Goal: Communication & Community: Ask a question

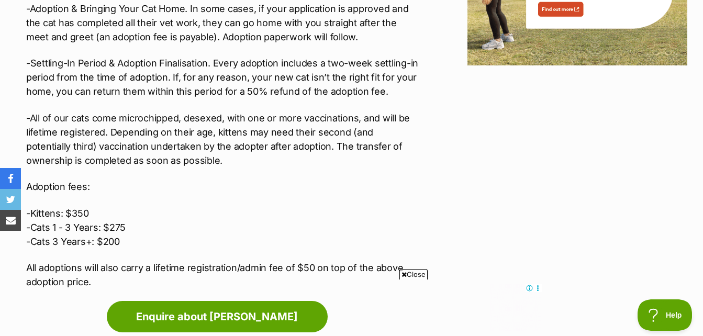
drag, startPoint x: 308, startPoint y: 51, endPoint x: 193, endPoint y: 97, distance: 123.5
click at [193, 111] on p "-All of our cats come microchipped, desexed, with one or more vaccinations, and…" at bounding box center [222, 139] width 392 height 57
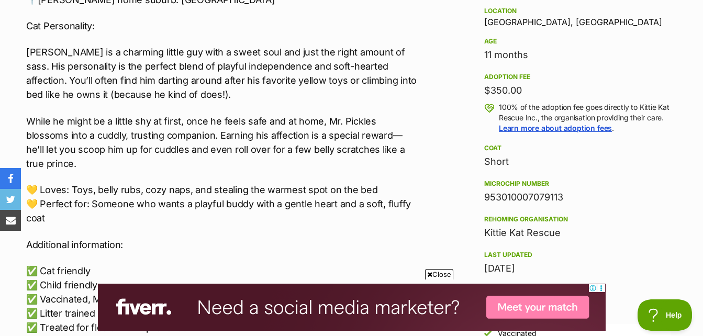
click at [401, 50] on p "[PERSON_NAME] is a charming little guy with a sweet soul and just the right amo…" at bounding box center [222, 73] width 392 height 57
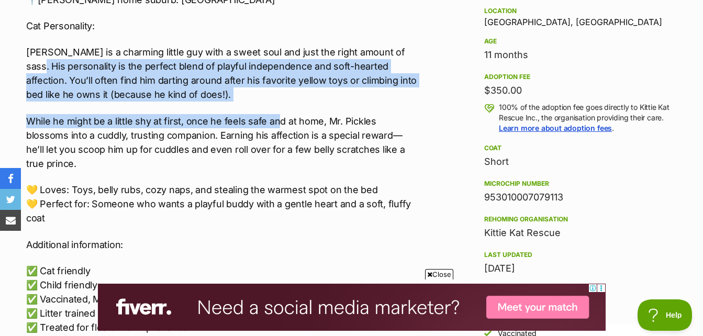
drag, startPoint x: 399, startPoint y: 52, endPoint x: 238, endPoint y: 104, distance: 169.5
click at [255, 104] on div "🐾 Meet Mr. Pickles – Your Bed-Stealing, Toy-Chasing Best Friend in the Making! …" at bounding box center [222, 108] width 392 height 479
click at [153, 120] on p "While he might be a little shy at first, once he feels safe and at home, Mr. Pi…" at bounding box center [222, 142] width 392 height 57
click at [166, 120] on p "While he might be a little shy at first, once he feels safe and at home, Mr. Pi…" at bounding box center [222, 142] width 392 height 57
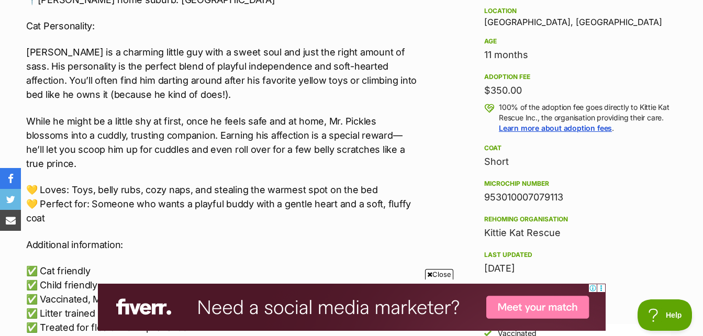
click at [332, 119] on p "While he might be a little shy at first, once he feels safe and at home, Mr. Pi…" at bounding box center [222, 142] width 392 height 57
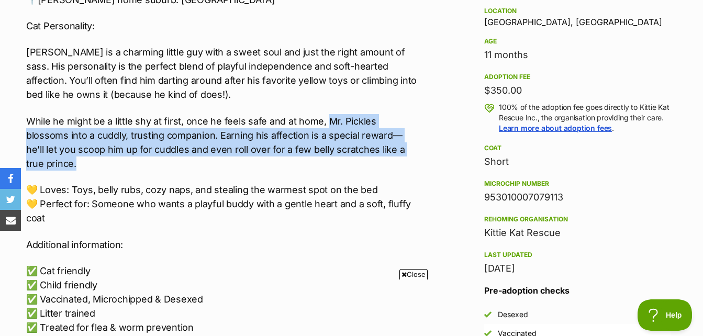
drag, startPoint x: 325, startPoint y: 121, endPoint x: 418, endPoint y: 149, distance: 96.7
click at [418, 149] on p "While he might be a little shy at first, once he feels safe and at home, Mr. Pi…" at bounding box center [222, 142] width 392 height 57
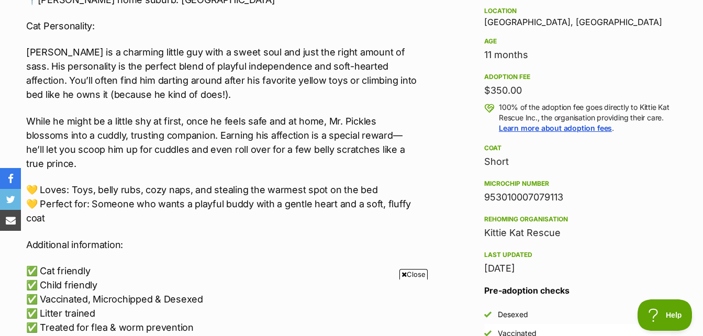
click at [297, 114] on p "While he might be a little shy at first, once he feels safe and at home, Mr. Pi…" at bounding box center [222, 142] width 392 height 57
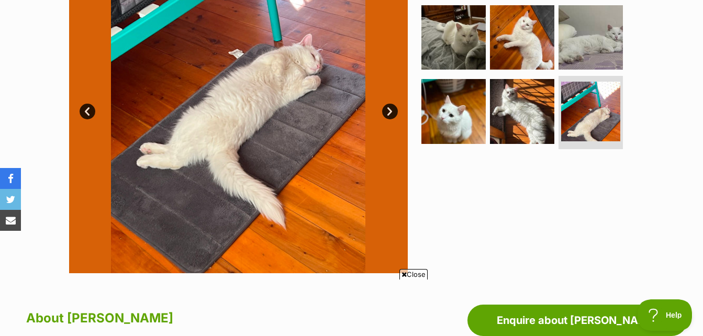
scroll to position [181, 0]
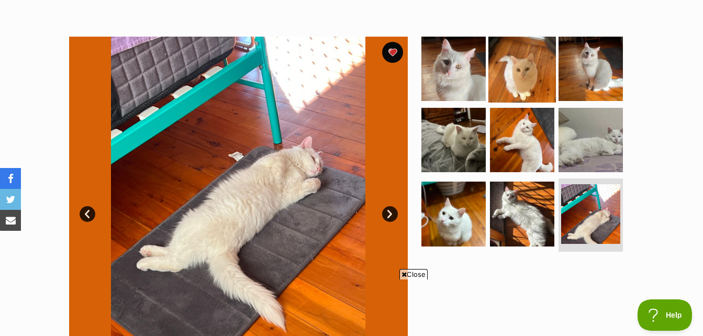
click at [532, 71] on img at bounding box center [522, 69] width 68 height 68
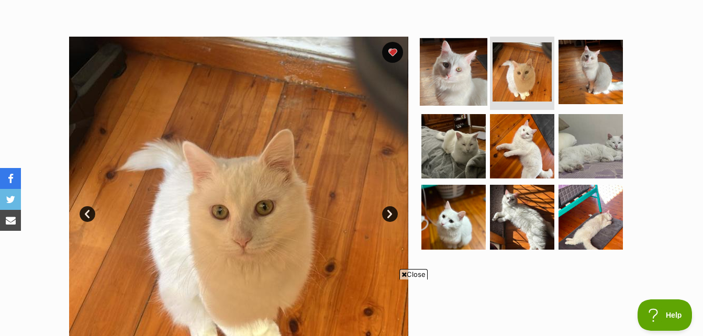
click at [450, 62] on img at bounding box center [454, 72] width 68 height 68
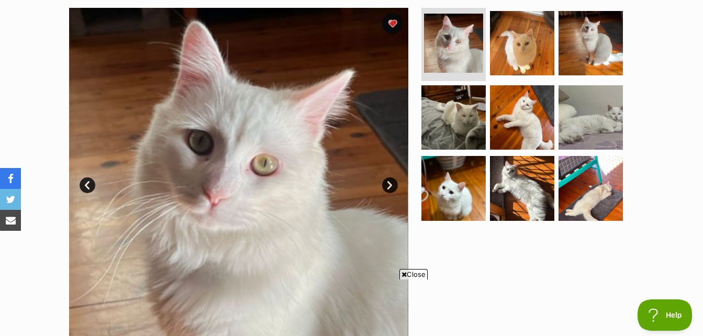
scroll to position [233, 0]
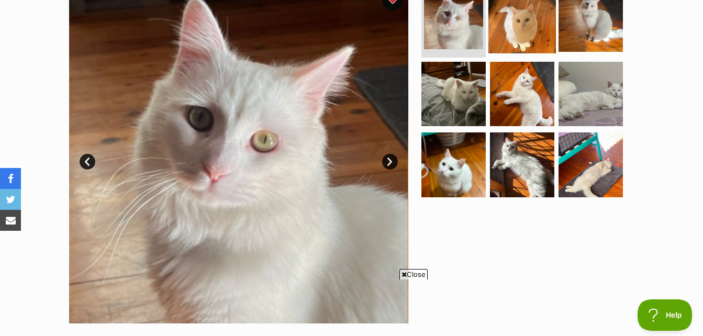
click at [548, 13] on img at bounding box center [522, 20] width 68 height 68
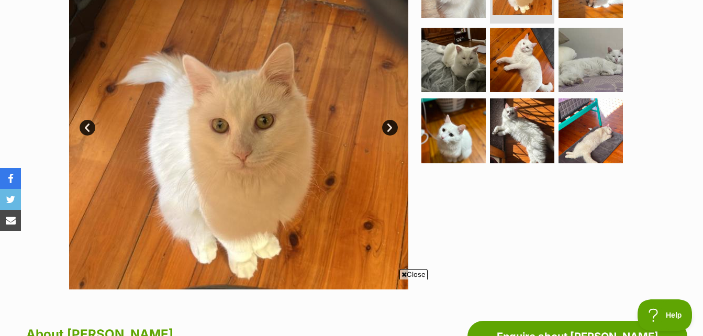
scroll to position [286, 0]
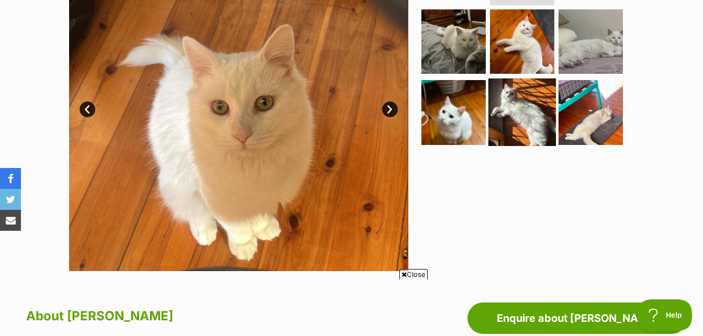
click at [536, 80] on img at bounding box center [522, 112] width 68 height 68
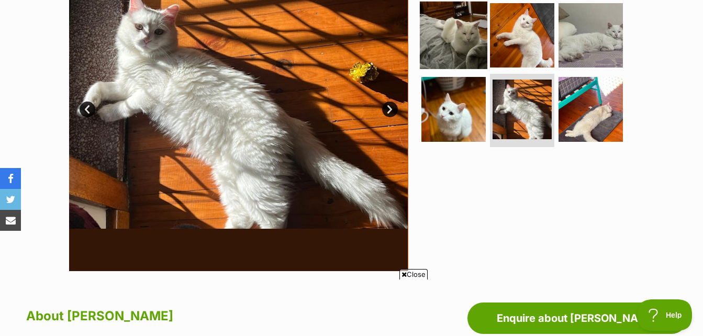
click at [478, 30] on img at bounding box center [454, 35] width 68 height 68
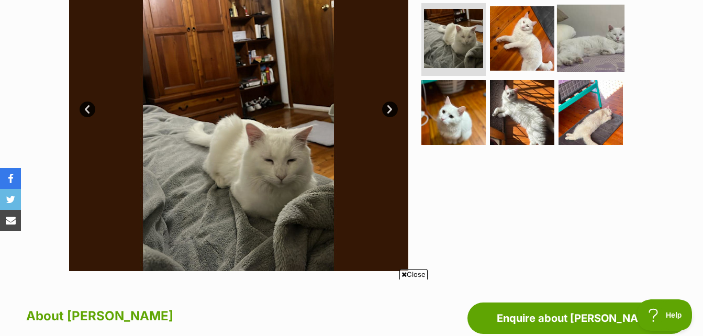
click at [561, 40] on img at bounding box center [591, 38] width 68 height 68
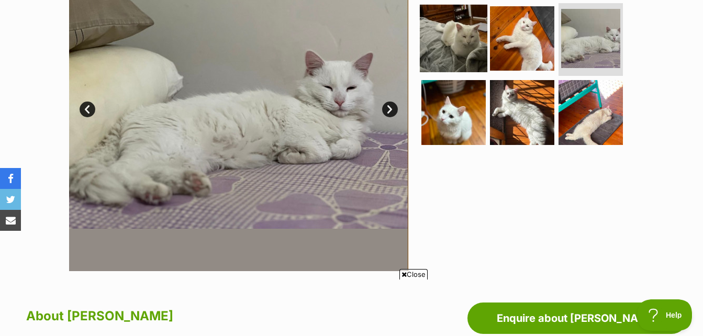
click at [448, 27] on img at bounding box center [454, 38] width 68 height 68
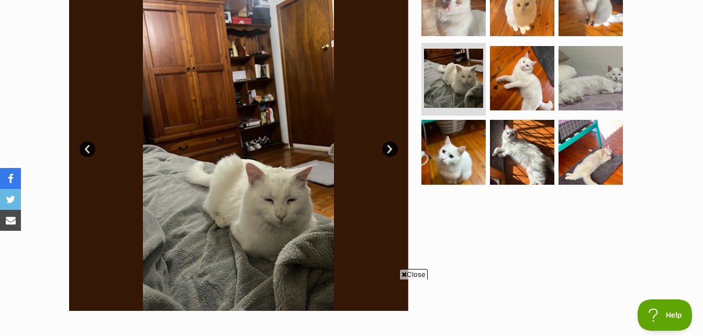
scroll to position [181, 0]
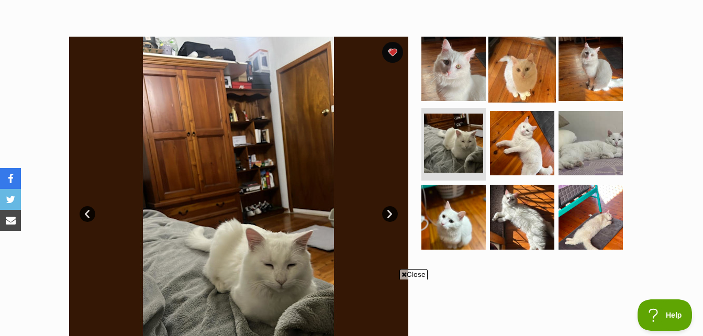
click at [526, 59] on img at bounding box center [522, 69] width 68 height 68
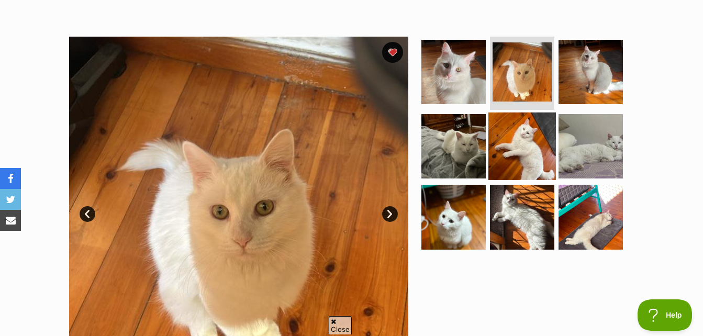
click at [527, 131] on img at bounding box center [522, 146] width 68 height 68
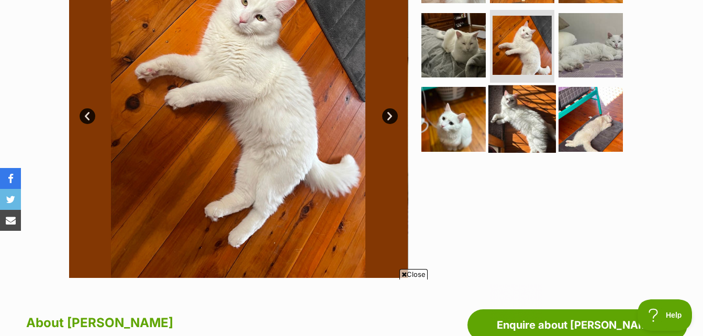
scroll to position [286, 0]
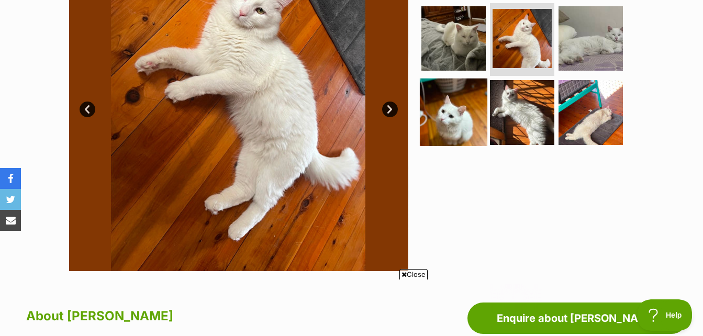
click at [463, 112] on img at bounding box center [454, 112] width 68 height 68
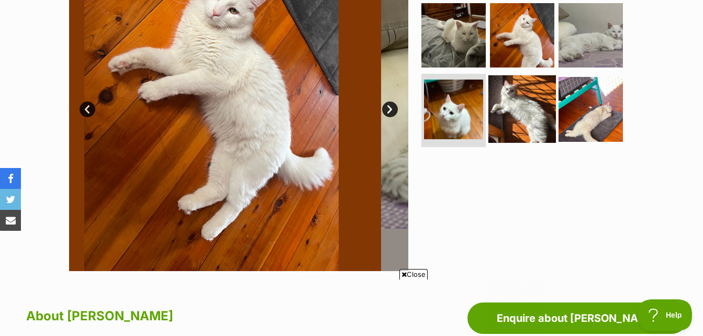
scroll to position [0, 0]
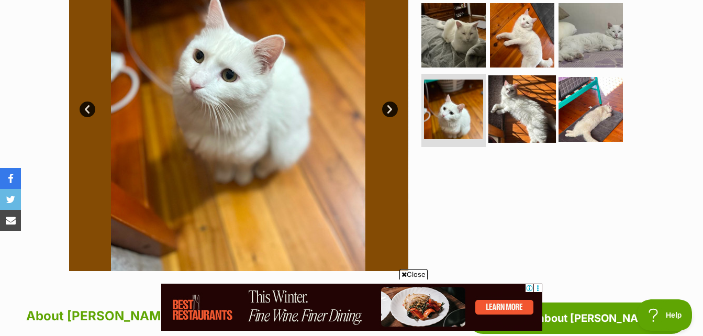
click at [511, 111] on img at bounding box center [522, 109] width 68 height 68
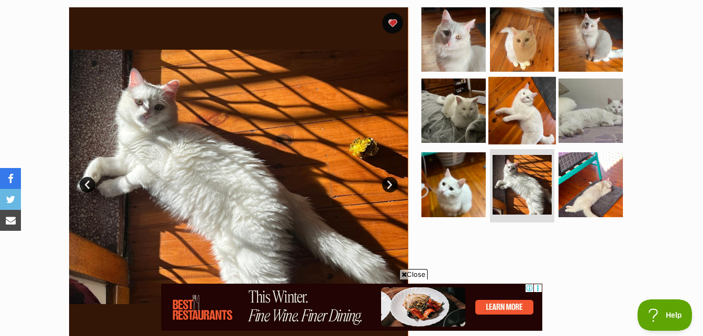
scroll to position [233, 0]
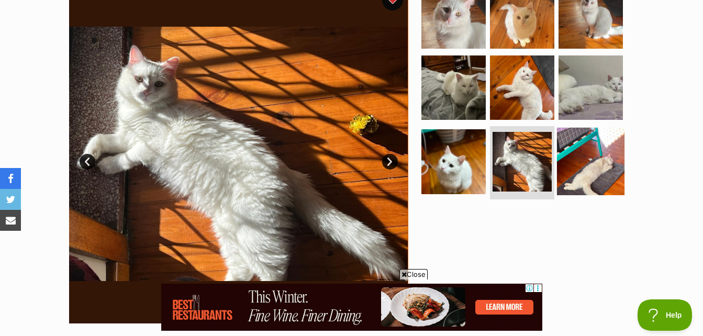
click at [574, 156] on img at bounding box center [591, 162] width 68 height 68
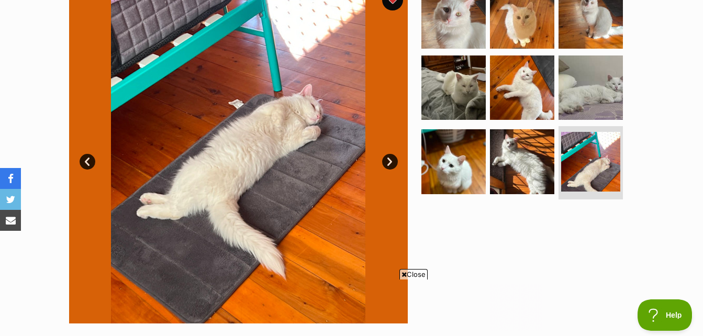
scroll to position [0, 0]
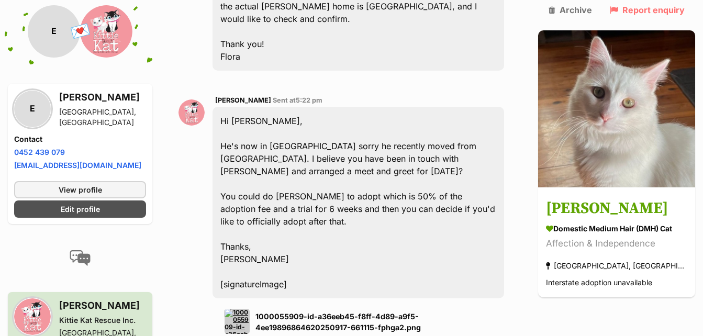
scroll to position [1570, 0]
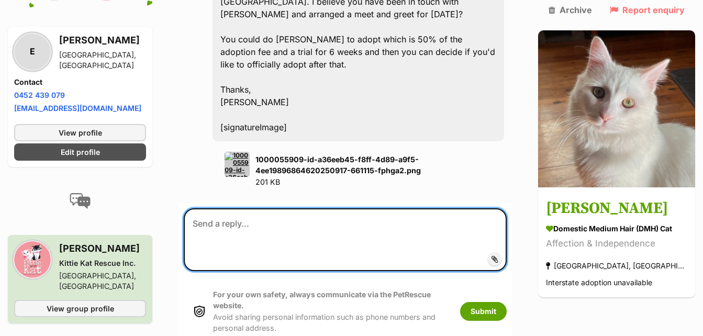
click at [208, 208] on textarea at bounding box center [345, 239] width 323 height 63
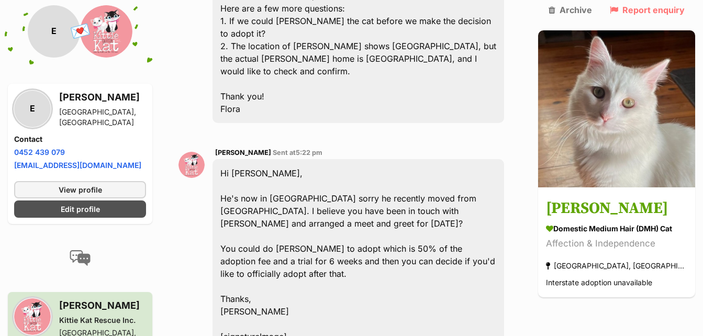
scroll to position [1465, 0]
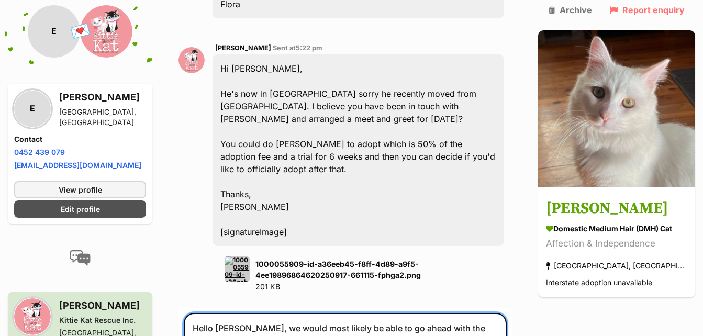
type textarea "Hello Kate, we would most likely be able to go ahead with the adoption, but"
